Goal: Find contact information: Find contact information

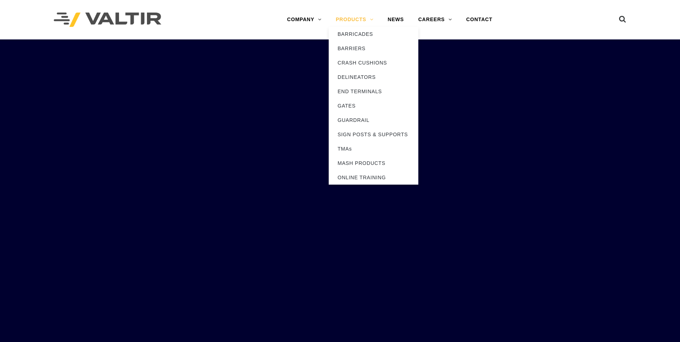
click at [345, 16] on link "PRODUCTS" at bounding box center [355, 20] width 52 height 14
click at [345, 19] on link "PRODUCTS" at bounding box center [355, 20] width 52 height 14
click at [350, 49] on link "BARRIERS" at bounding box center [374, 48] width 90 height 14
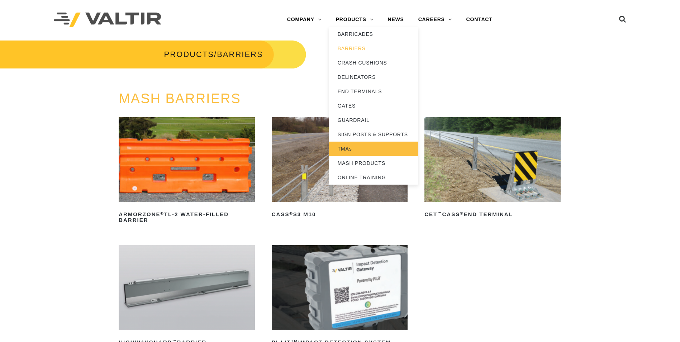
click at [342, 145] on link "TMAs" at bounding box center [374, 149] width 90 height 14
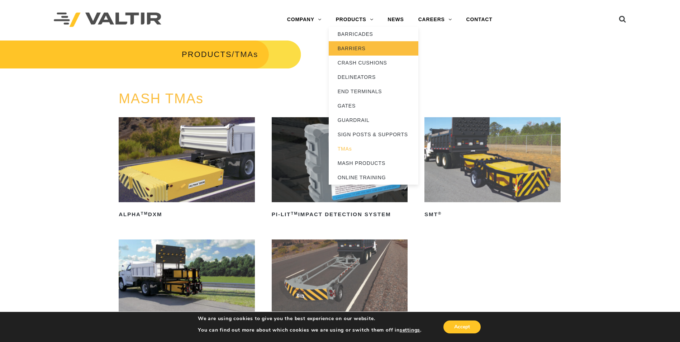
click at [347, 47] on link "BARRIERS" at bounding box center [374, 48] width 90 height 14
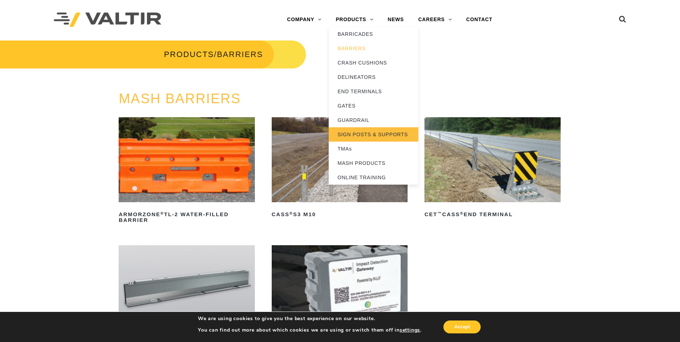
click at [353, 134] on link "SIGN POSTS & SUPPORTS" at bounding box center [374, 134] width 90 height 14
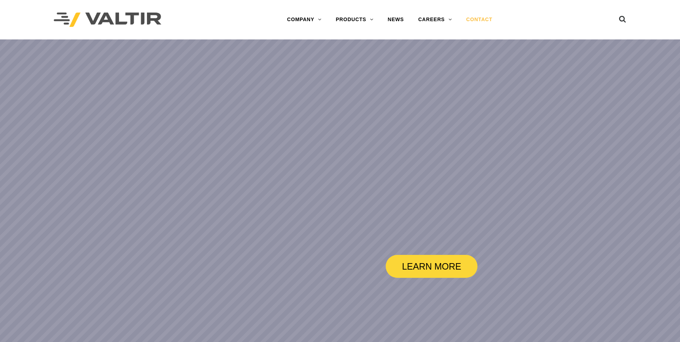
click at [479, 25] on link "CONTACT" at bounding box center [479, 20] width 41 height 14
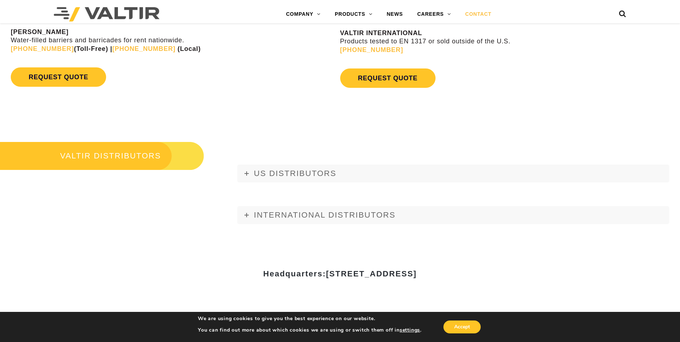
scroll to position [839, 0]
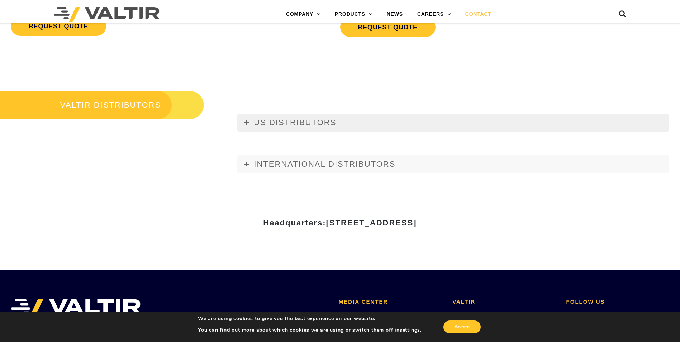
click at [287, 121] on span "US DISTRIBUTORS" at bounding box center [295, 122] width 82 height 9
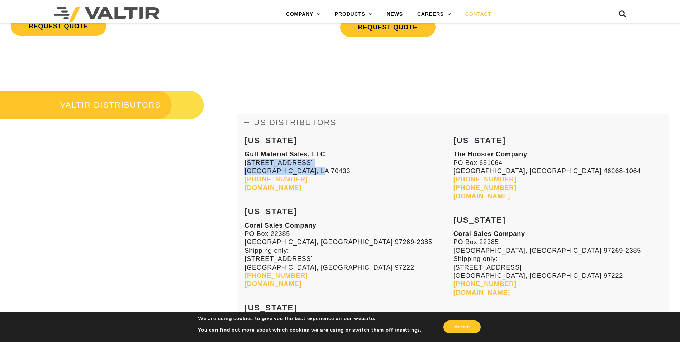
drag, startPoint x: 309, startPoint y: 172, endPoint x: 240, endPoint y: 165, distance: 69.7
copy p "[STREET_ADDRESS][PERSON_NAME]"
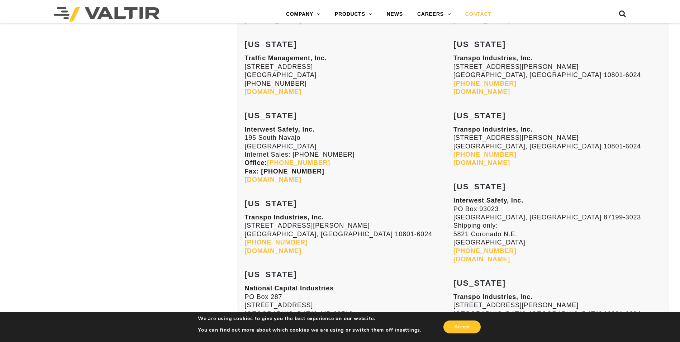
scroll to position [1305, 0]
